Goal: Task Accomplishment & Management: Use online tool/utility

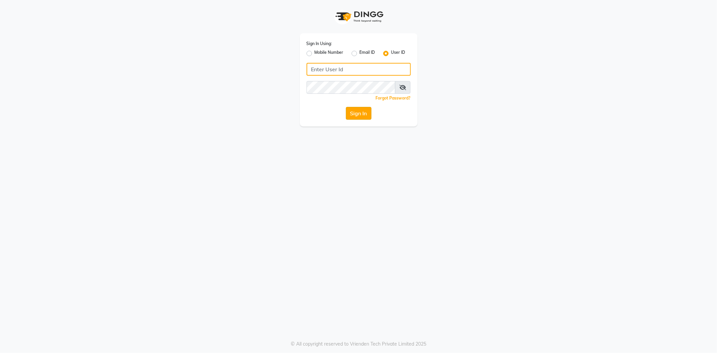
type input "e3852-01"
click at [361, 113] on button "Sign In" at bounding box center [359, 113] width 26 height 13
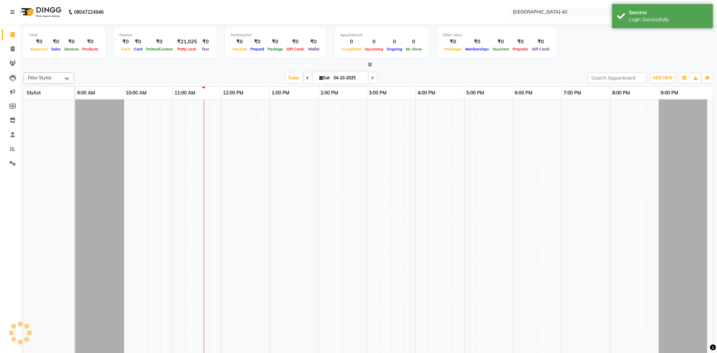
select select "en"
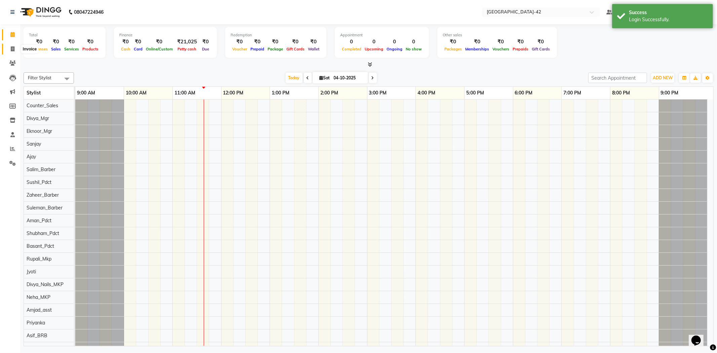
click at [15, 49] on span at bounding box center [13, 49] width 12 height 8
select select "8692"
select select "service"
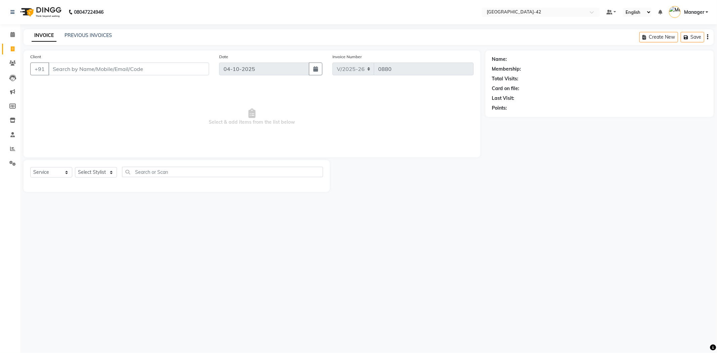
click at [83, 69] on input "Client" at bounding box center [128, 69] width 161 height 13
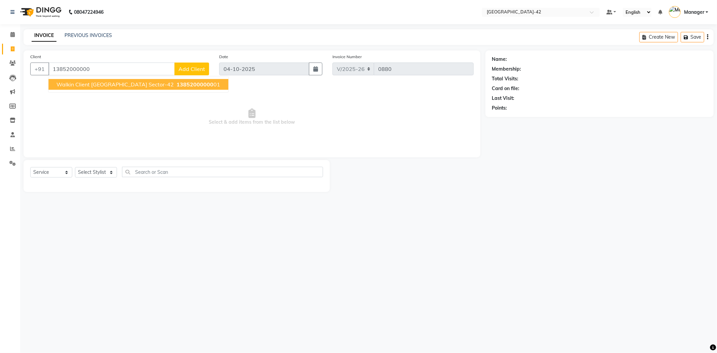
drag, startPoint x: 120, startPoint y: 86, endPoint x: 118, endPoint y: 91, distance: 4.9
click at [120, 86] on span "Walkin Client Golf Avenue Sector-42" at bounding box center [114, 84] width 117 height 7
type input "1385200000001"
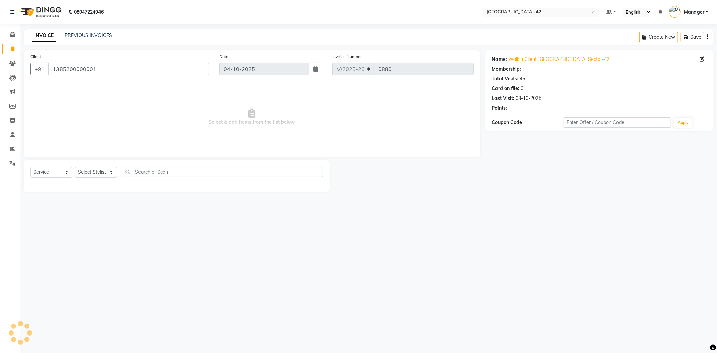
select select "1: Object"
click at [92, 175] on select "Select Stylist Ajay Aman_Pdct Amjad_asst Ankit_asst Asif_BRB Basant_Pdct Bhupes…" at bounding box center [96, 172] width 42 height 10
select select "87963"
click at [75, 167] on select "Select Stylist Ajay Aman_Pdct Amjad_asst Ankit_asst Asif_BRB Basant_Pdct Bhupes…" at bounding box center [96, 172] width 42 height 10
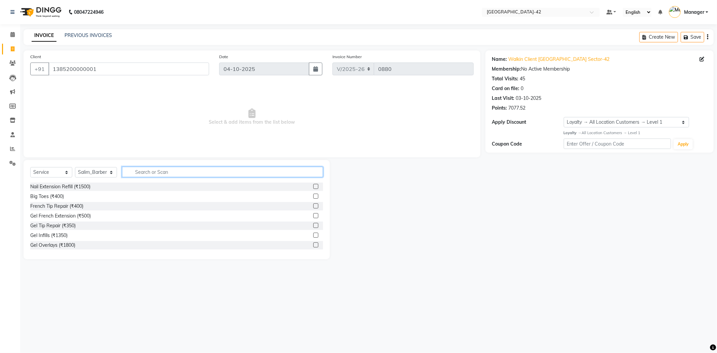
click at [168, 172] on input "text" at bounding box center [222, 172] width 201 height 10
type input "cut"
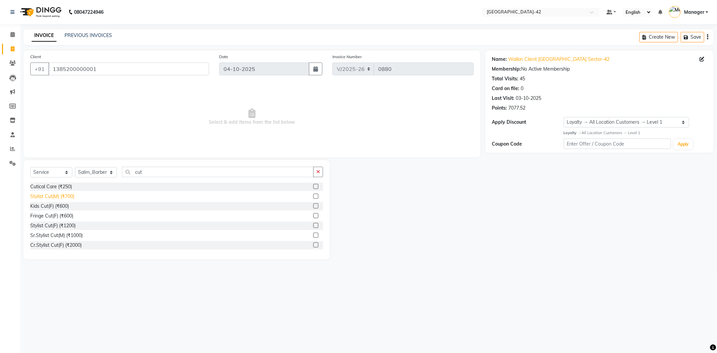
click at [63, 197] on div "Stylist Cut(M) (₹700)" at bounding box center [52, 196] width 44 height 7
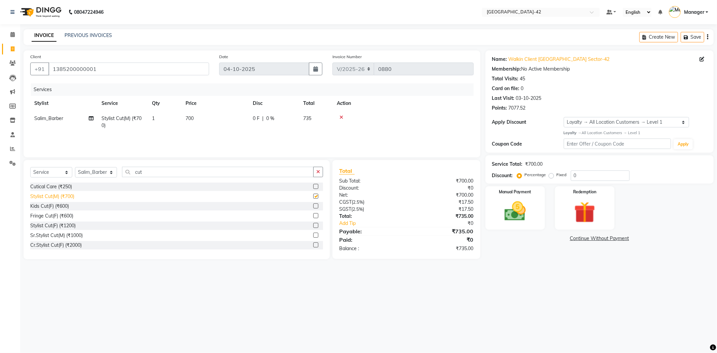
checkbox input "false"
click at [529, 190] on label "Manual Payment" at bounding box center [515, 191] width 34 height 6
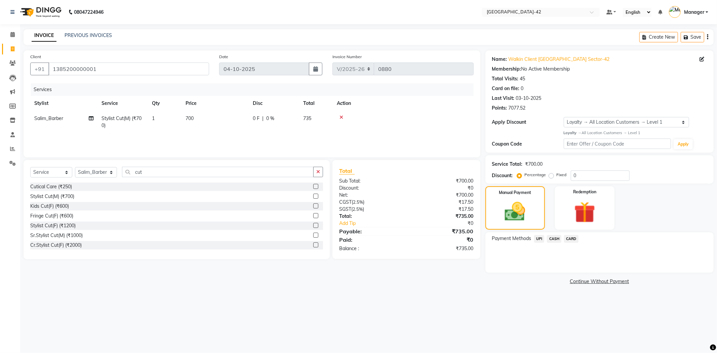
click at [550, 240] on span "CASH" at bounding box center [554, 239] width 14 height 8
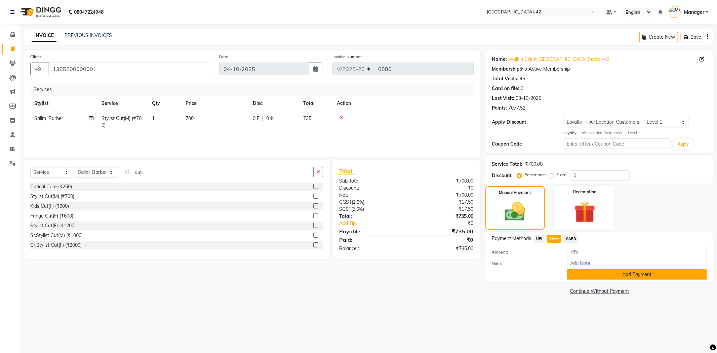
click at [588, 271] on button "Add Payment" at bounding box center [637, 274] width 140 height 10
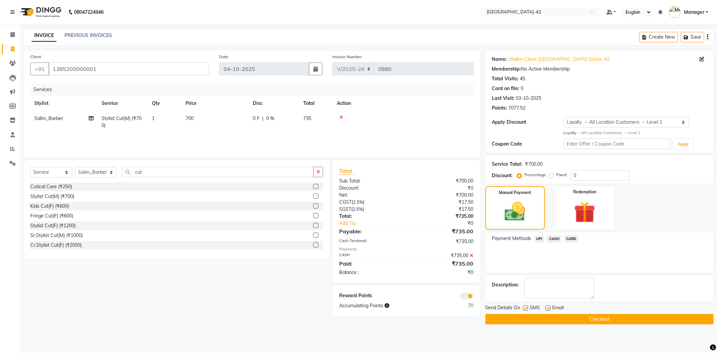
click at [565, 320] on button "Checkout" at bounding box center [600, 319] width 228 height 10
